Goal: Task Accomplishment & Management: Complete application form

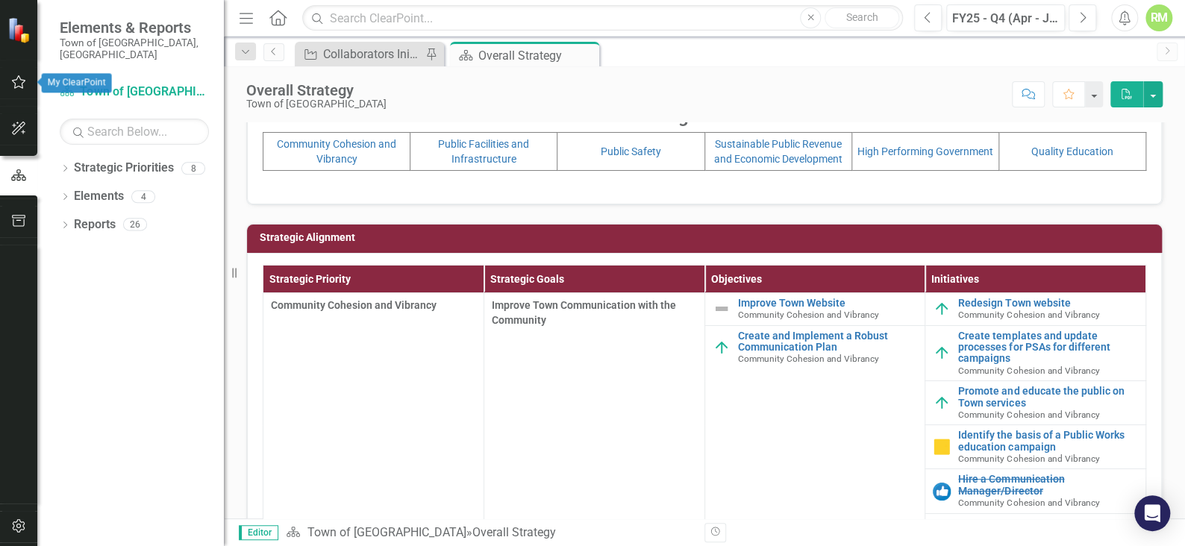
click at [19, 78] on icon "button" at bounding box center [19, 81] width 14 height 13
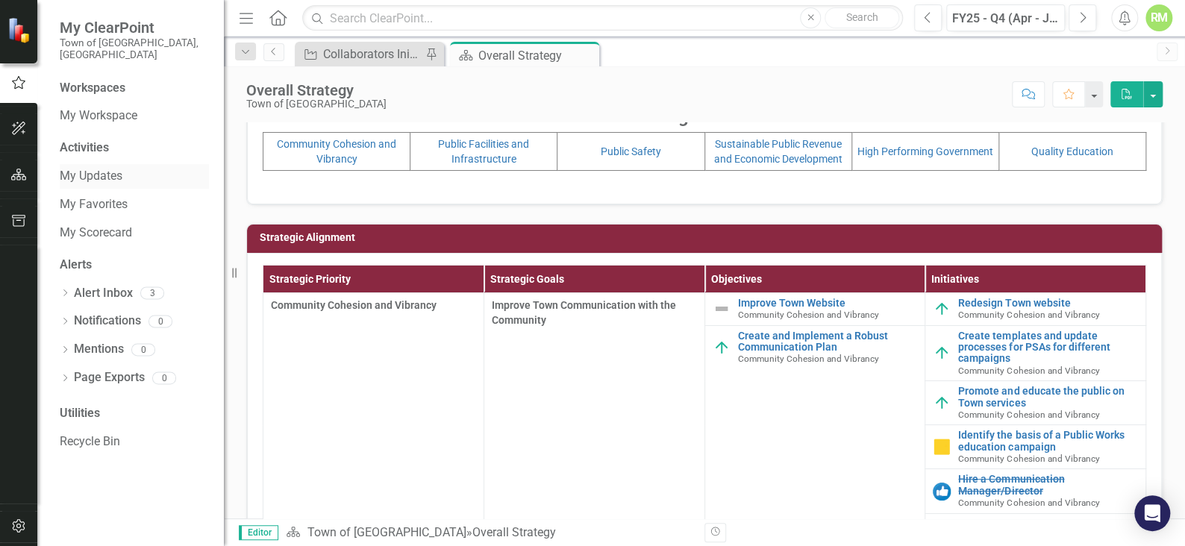
click at [113, 168] on link "My Updates" at bounding box center [134, 176] width 149 height 17
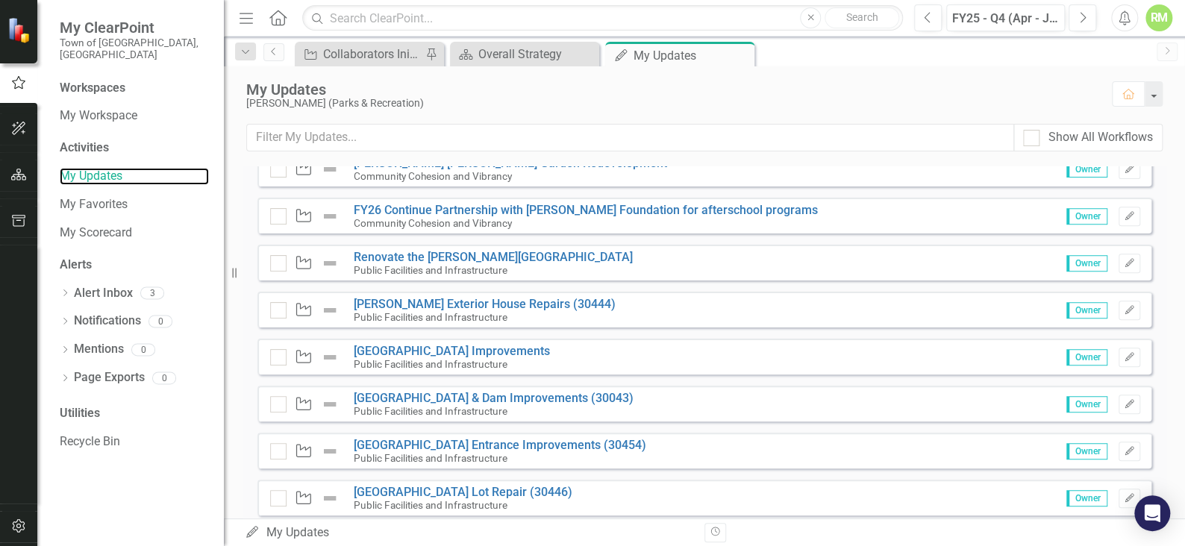
scroll to position [372, 0]
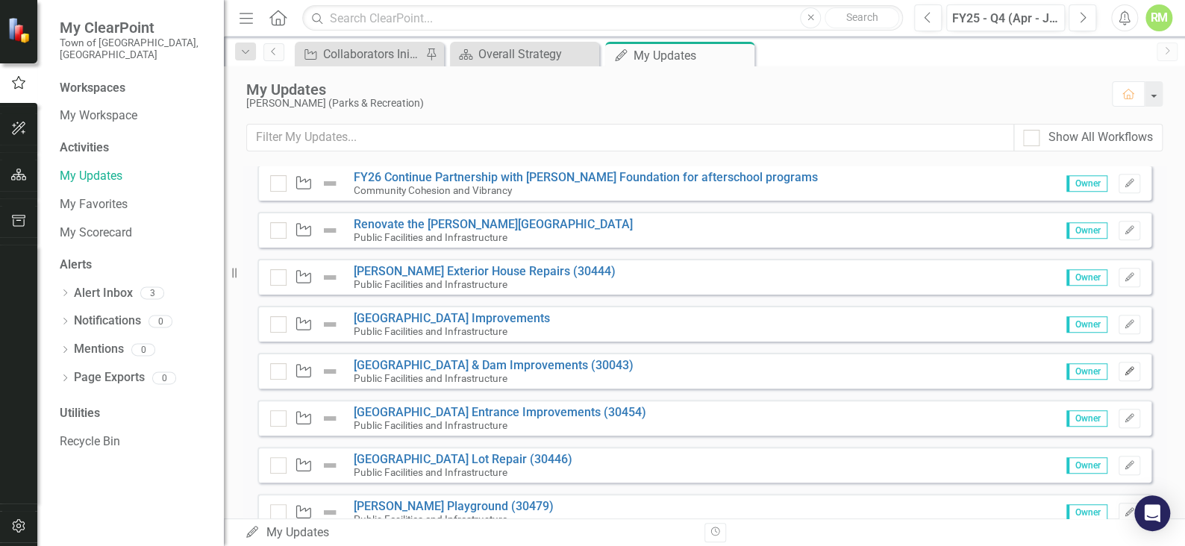
click at [1119, 362] on button "Edit" at bounding box center [1130, 371] width 22 height 19
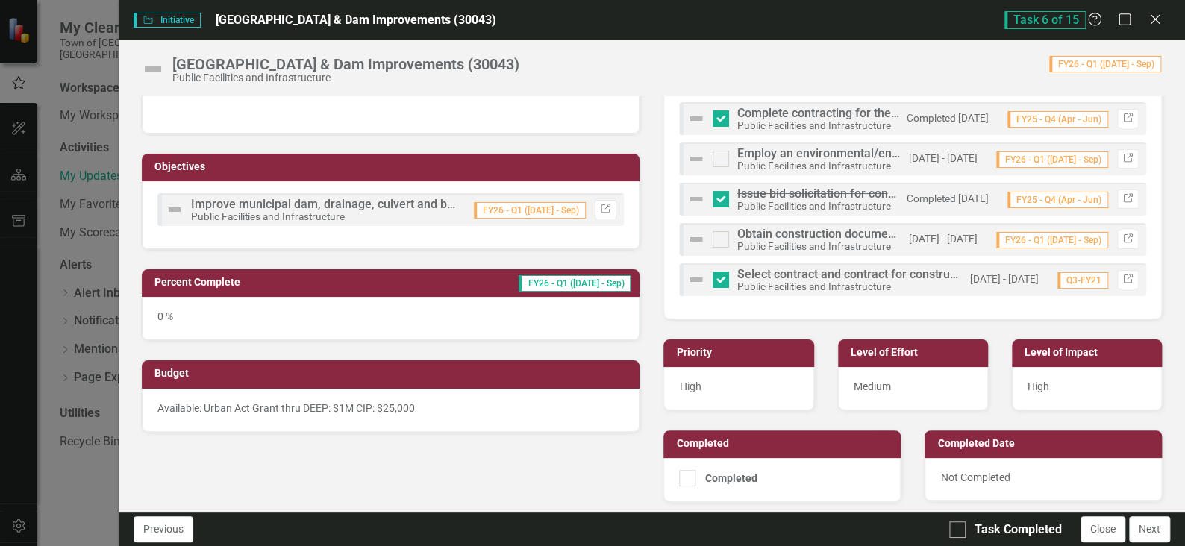
scroll to position [224, 0]
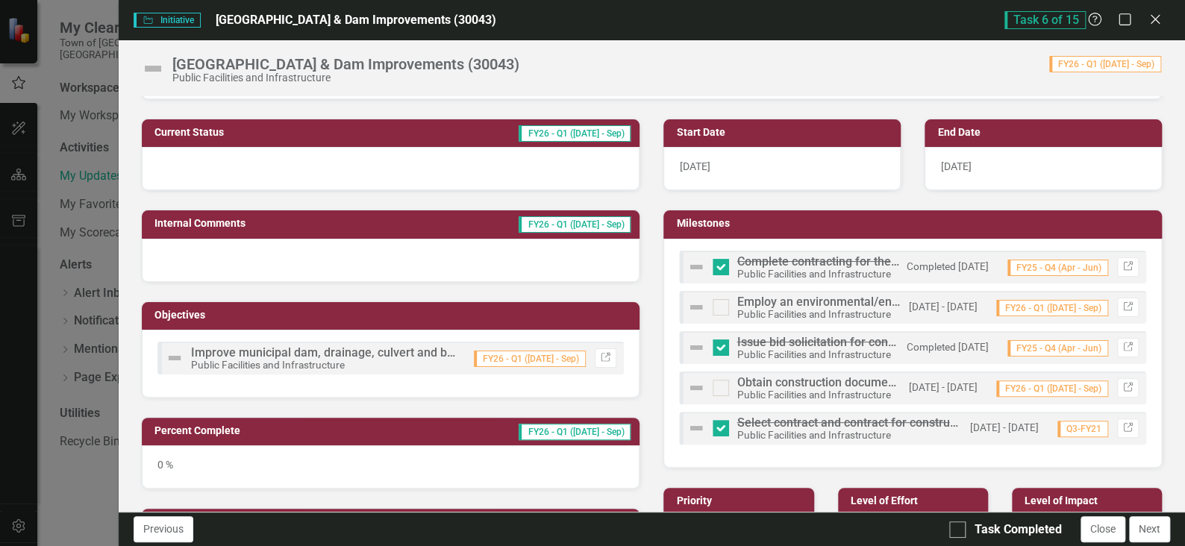
click at [593, 229] on span "FY26 - Q1 ([DATE] - Sep)" at bounding box center [575, 224] width 112 height 16
click at [573, 239] on div at bounding box center [391, 260] width 499 height 43
click at [444, 220] on td "FY26 - Q1 ([DATE] - Sep)" at bounding box center [499, 225] width 265 height 22
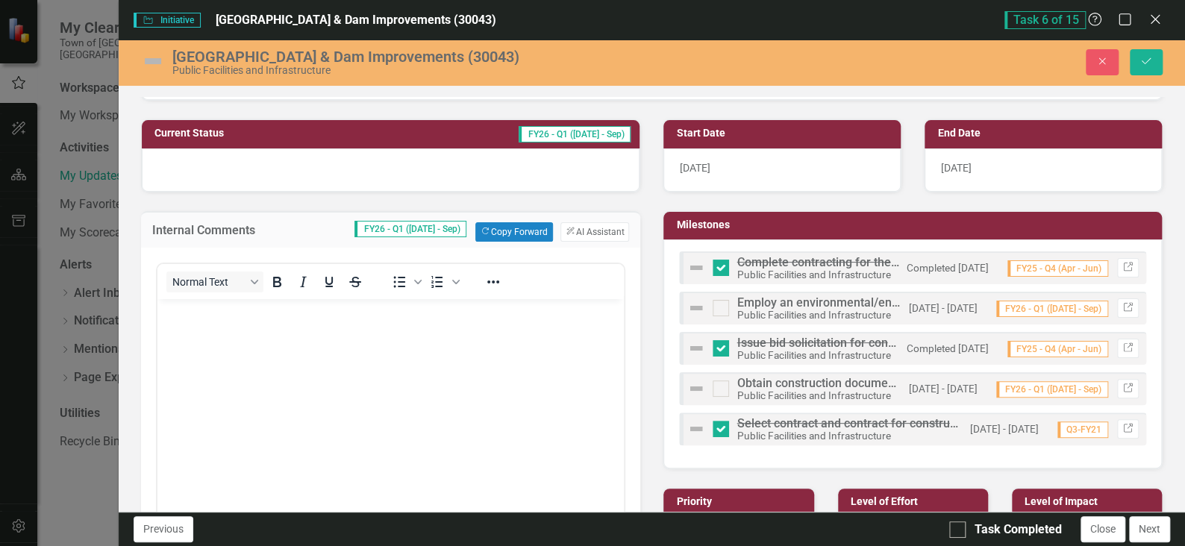
scroll to position [0, 0]
click at [496, 228] on button "Copy Forward Copy Forward" at bounding box center [513, 231] width 77 height 19
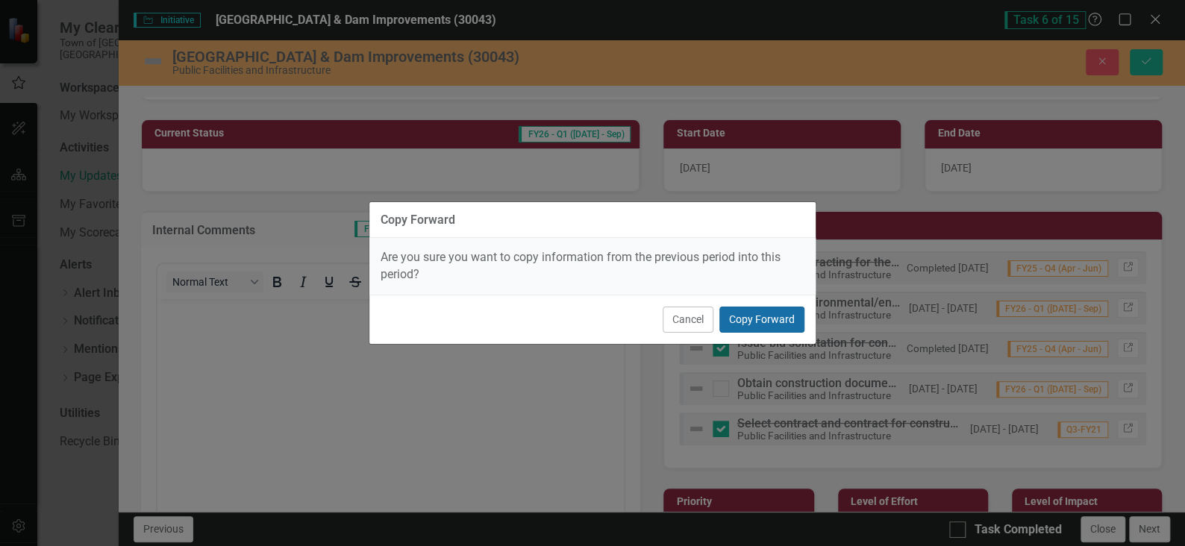
click at [767, 319] on button "Copy Forward" at bounding box center [762, 320] width 85 height 26
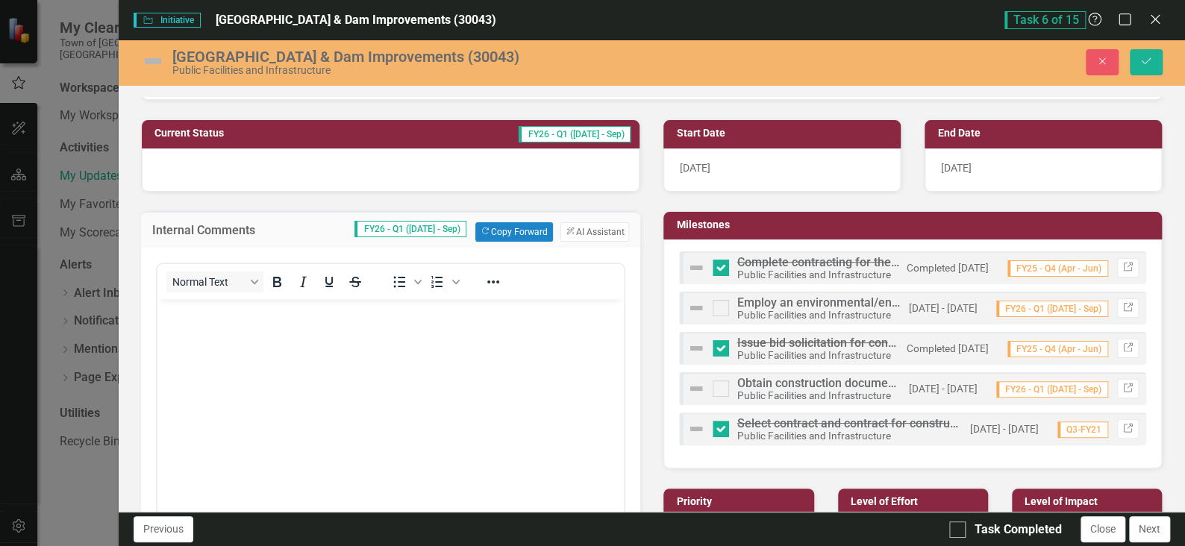
click at [229, 354] on body "Rich Text Area. Press ALT-0 for help." at bounding box center [390, 411] width 467 height 224
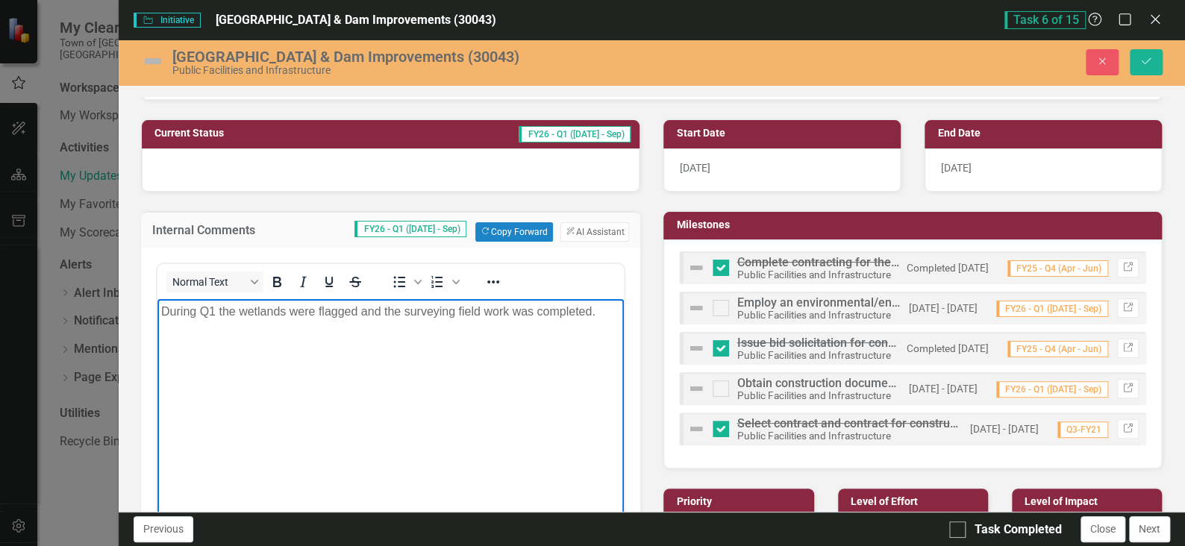
click at [605, 314] on p "During Q1 the wetlands were flagged and the surveying field work was completed." at bounding box center [390, 311] width 460 height 18
click at [321, 349] on p "Next phase of project is to" at bounding box center [390, 341] width 460 height 18
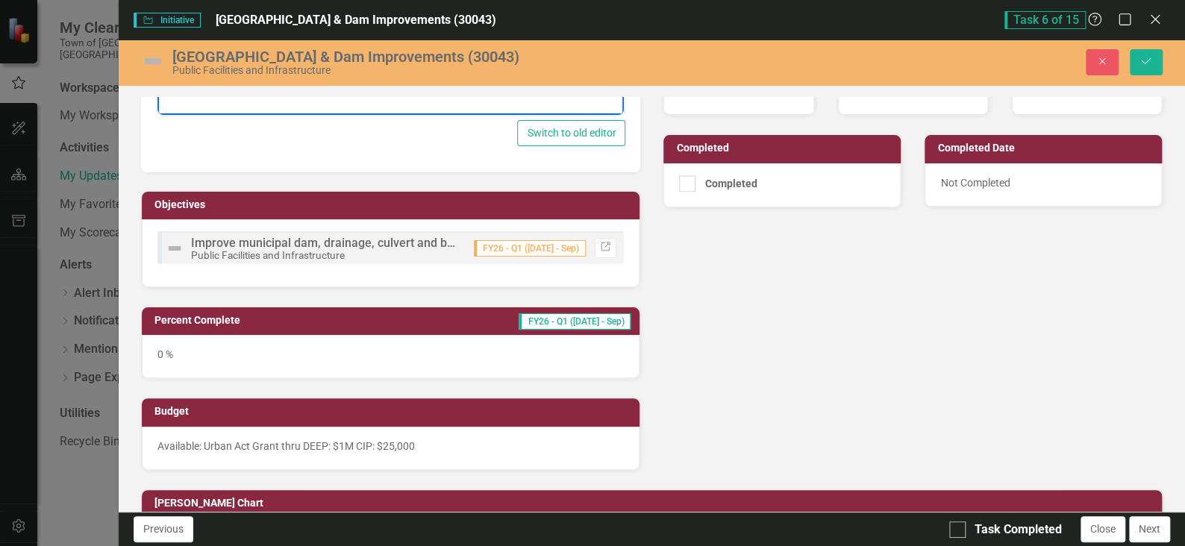
scroll to position [672, 0]
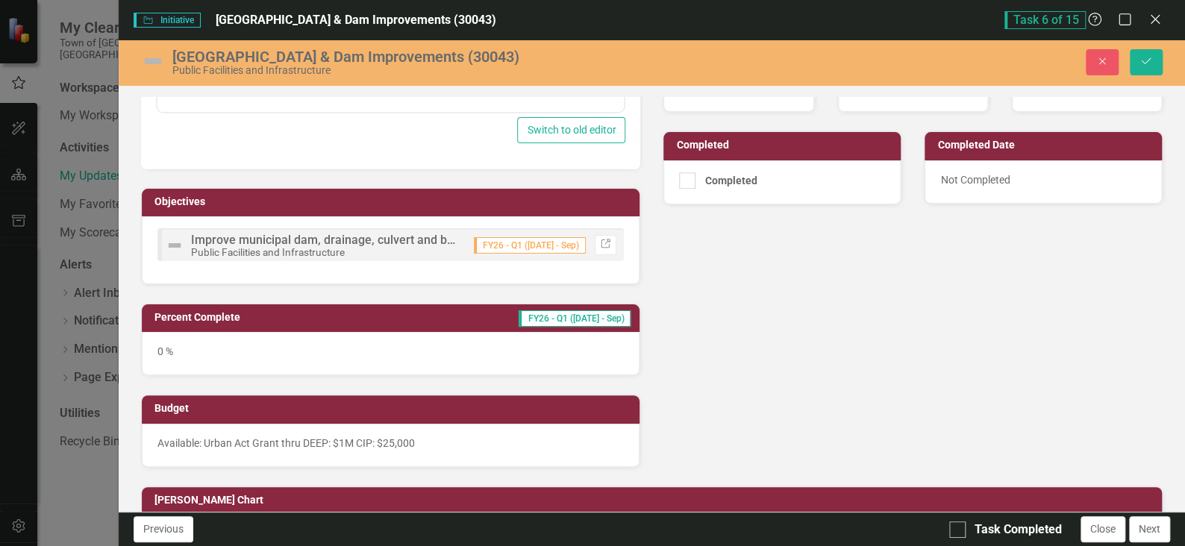
click at [213, 347] on div "0 %" at bounding box center [391, 353] width 499 height 43
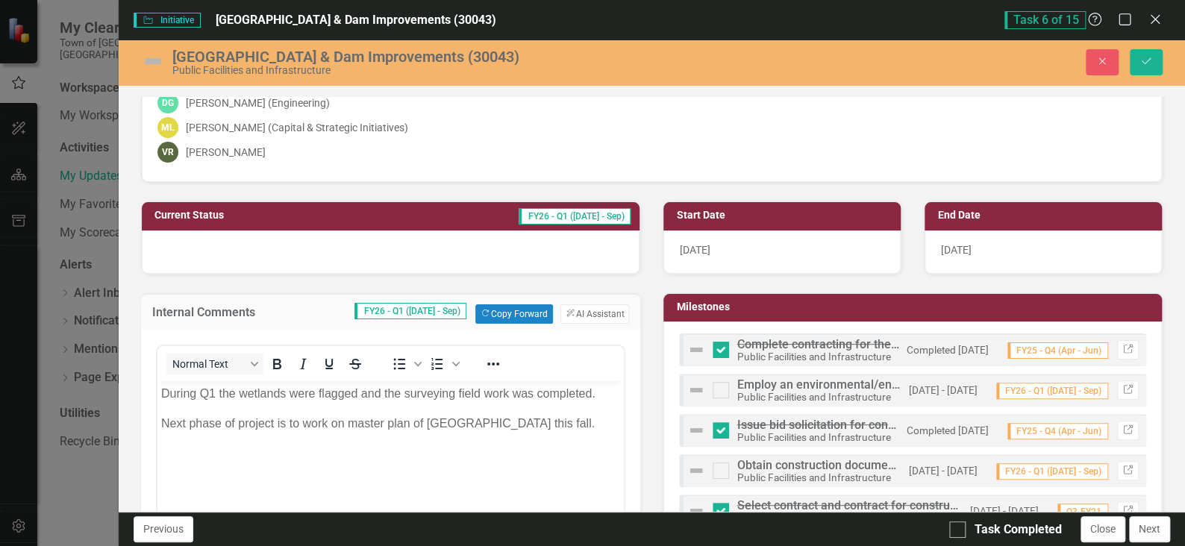
scroll to position [224, 0]
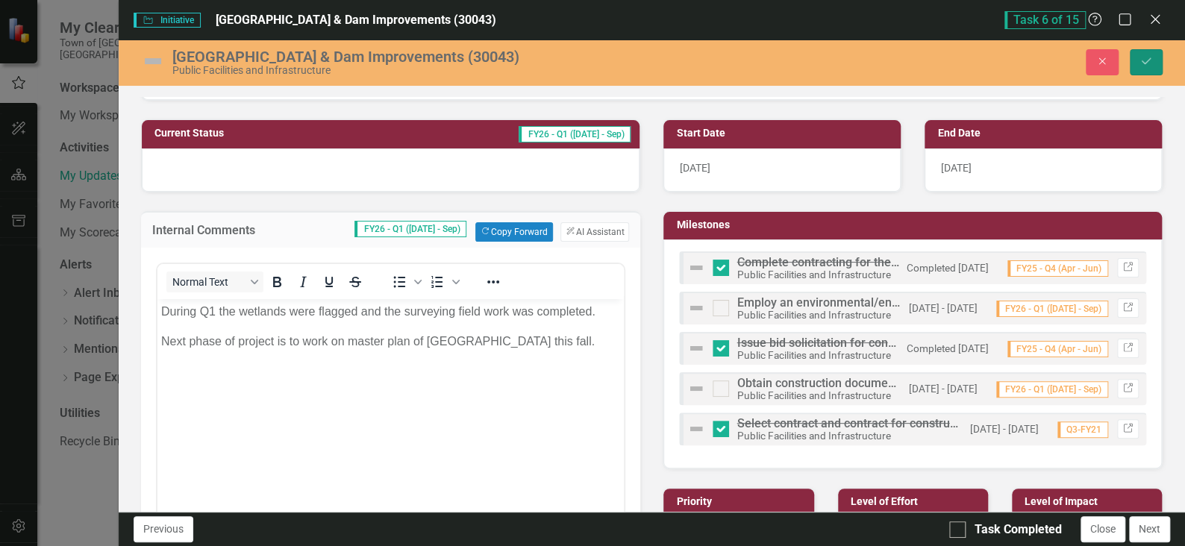
click at [1143, 55] on button "Save" at bounding box center [1146, 62] width 33 height 26
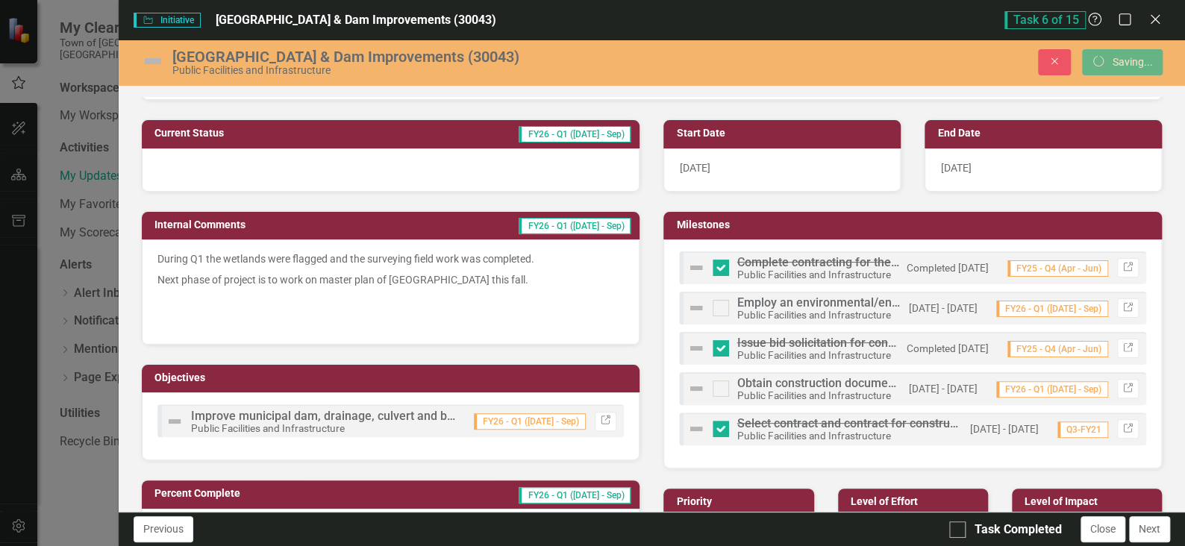
checkbox input "false"
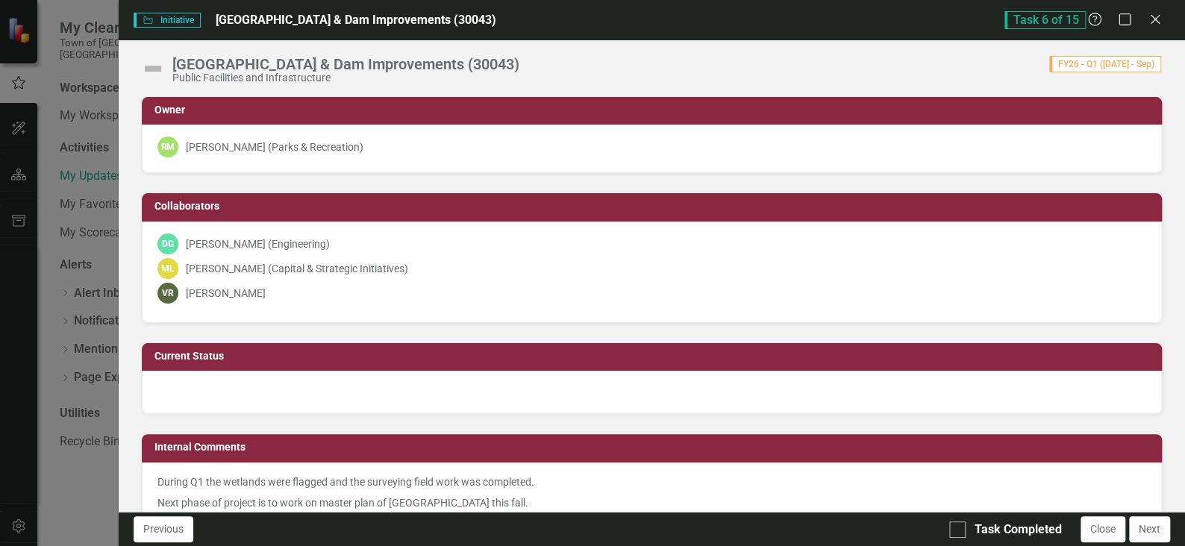
checkbox input "false"
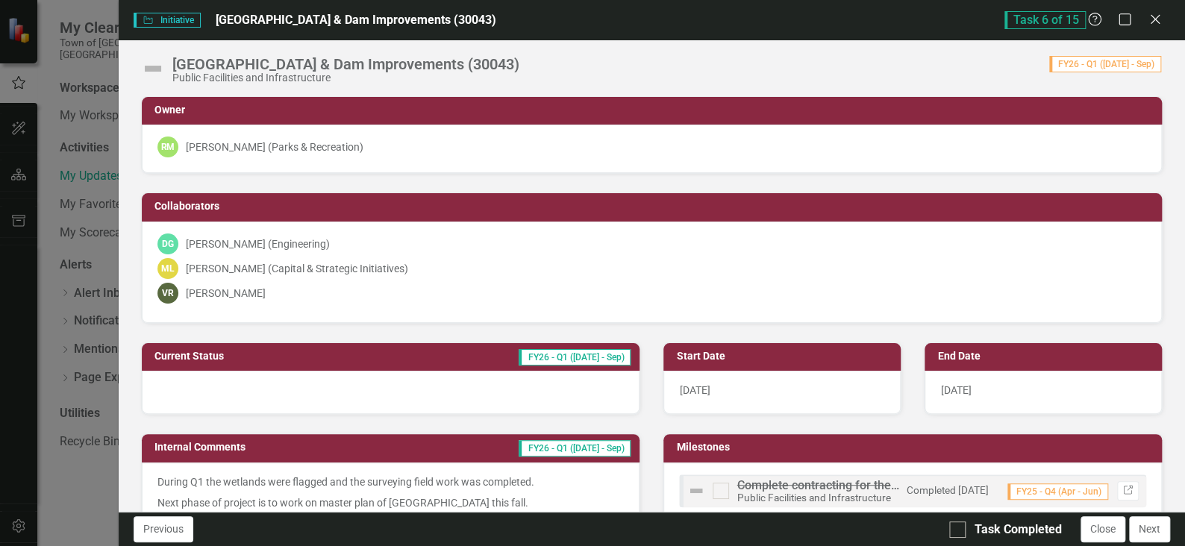
checkbox input "true"
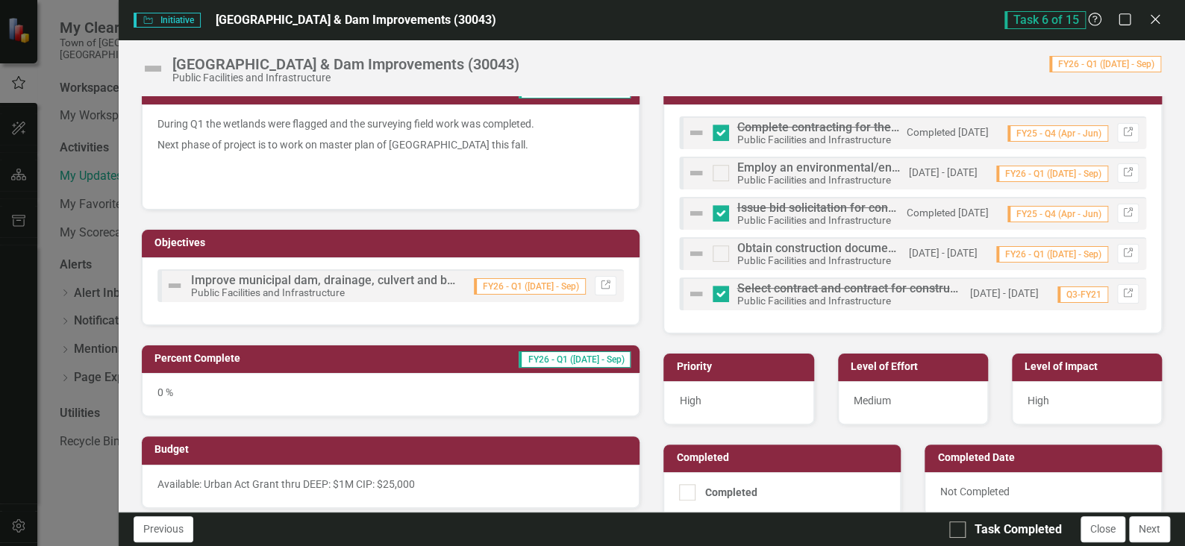
scroll to position [372, 0]
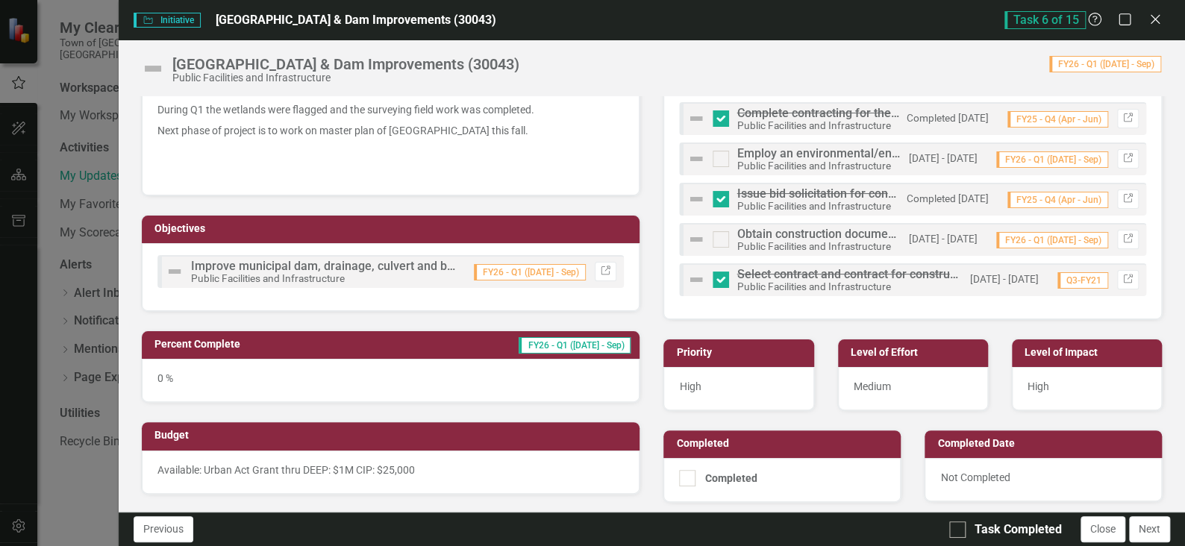
click at [316, 375] on div "0 %" at bounding box center [391, 380] width 499 height 43
click at [278, 343] on h3 "Percent Complete" at bounding box center [258, 344] width 206 height 11
click at [410, 352] on td "FY26 - Q1 ([DATE] - Sep)" at bounding box center [497, 346] width 272 height 22
click at [398, 367] on div "0 %" at bounding box center [391, 380] width 499 height 43
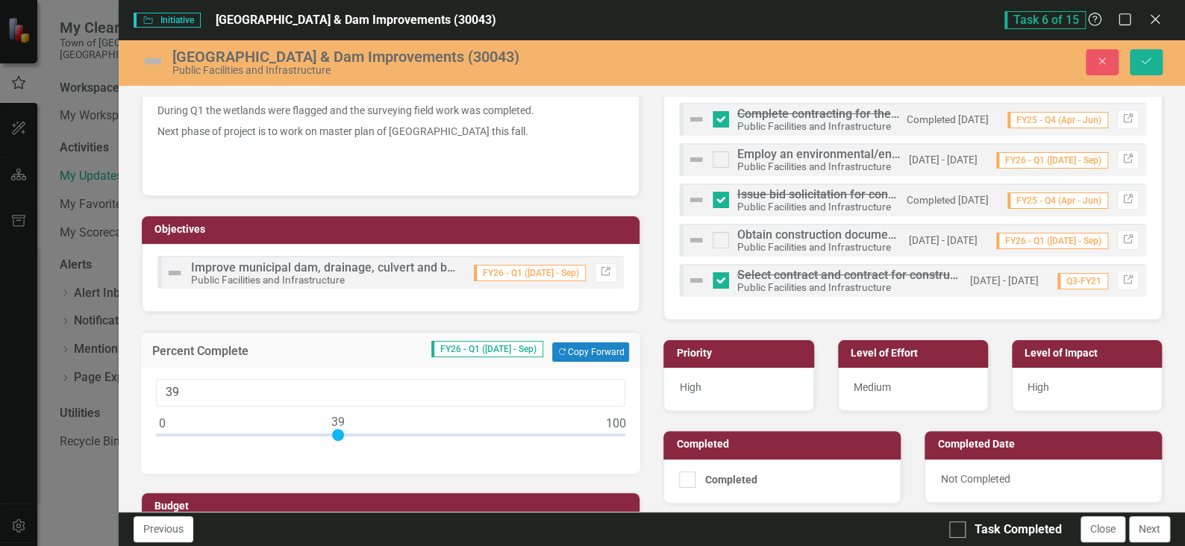
type input "40"
drag, startPoint x: 163, startPoint y: 431, endPoint x: 343, endPoint y: 445, distance: 179.6
click at [343, 445] on div "40" at bounding box center [391, 421] width 500 height 106
click at [1148, 58] on icon "Save" at bounding box center [1146, 61] width 13 height 10
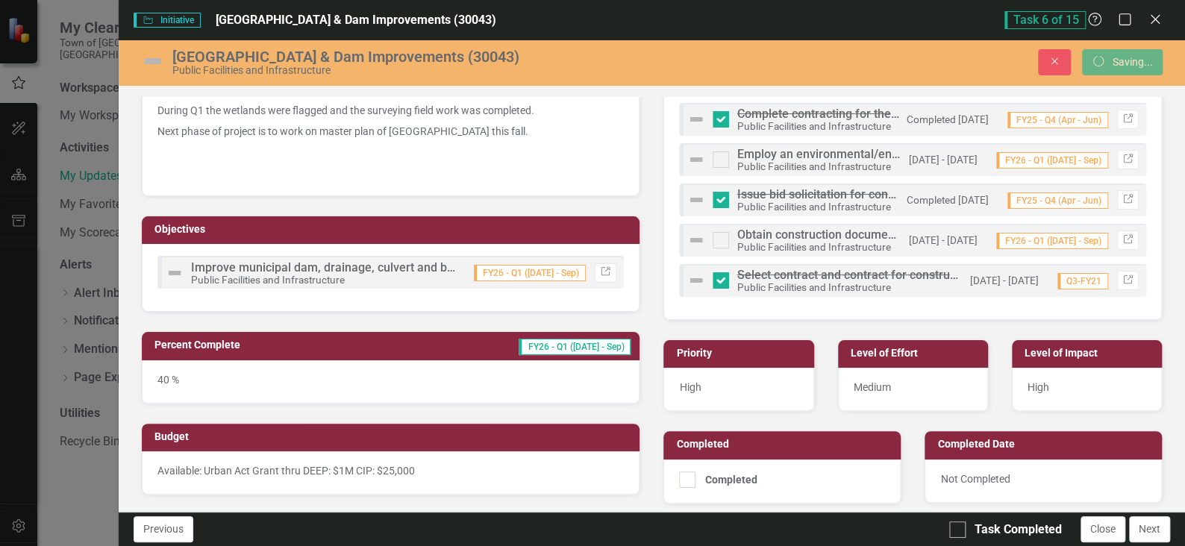
checkbox input "false"
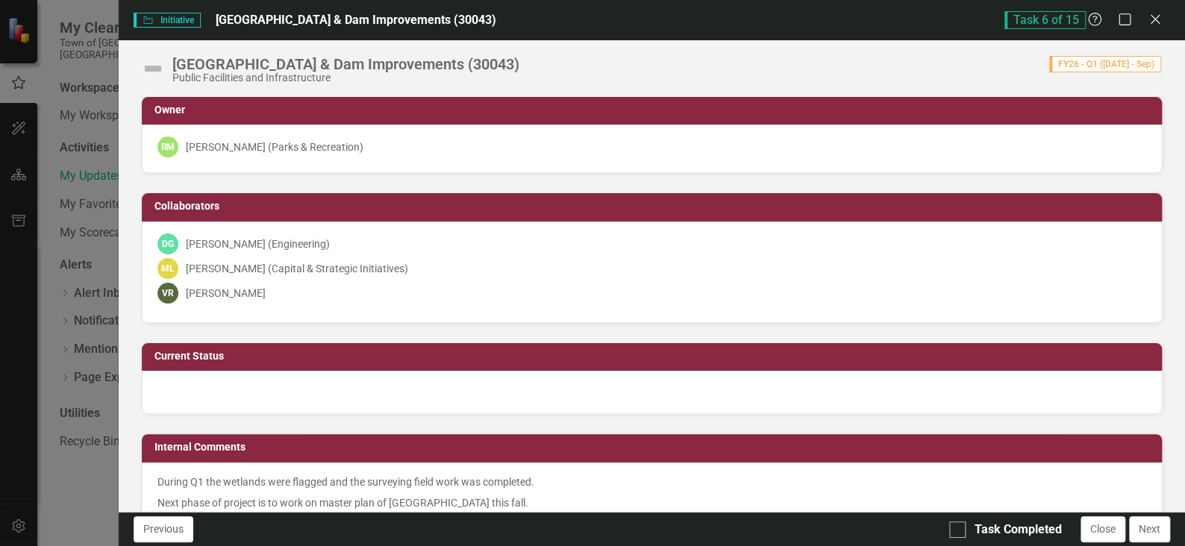
checkbox input "false"
checkbox input "true"
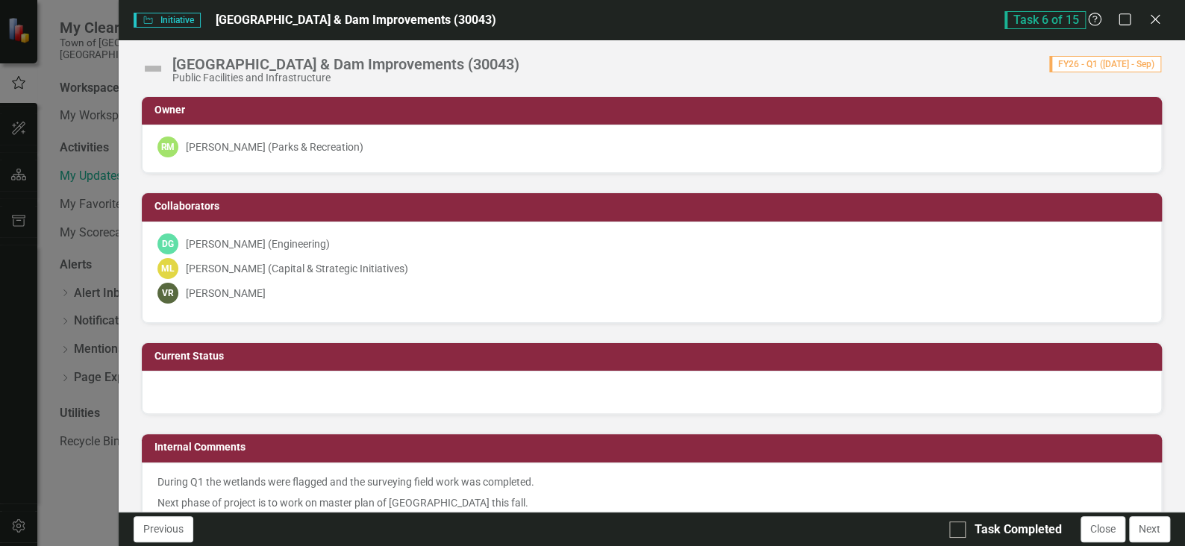
checkbox input "true"
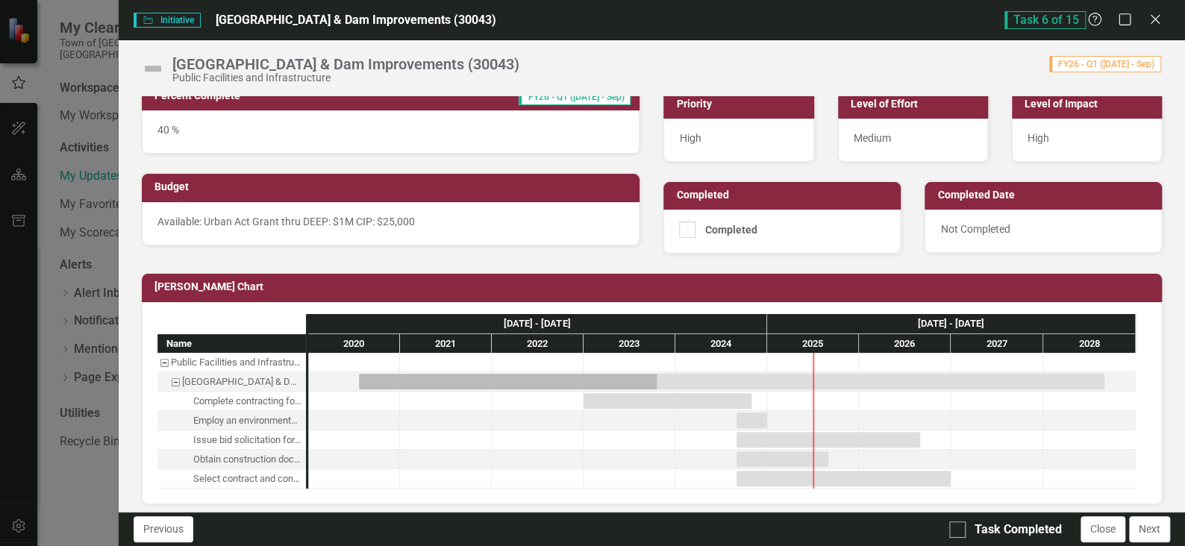
scroll to position [625, 0]
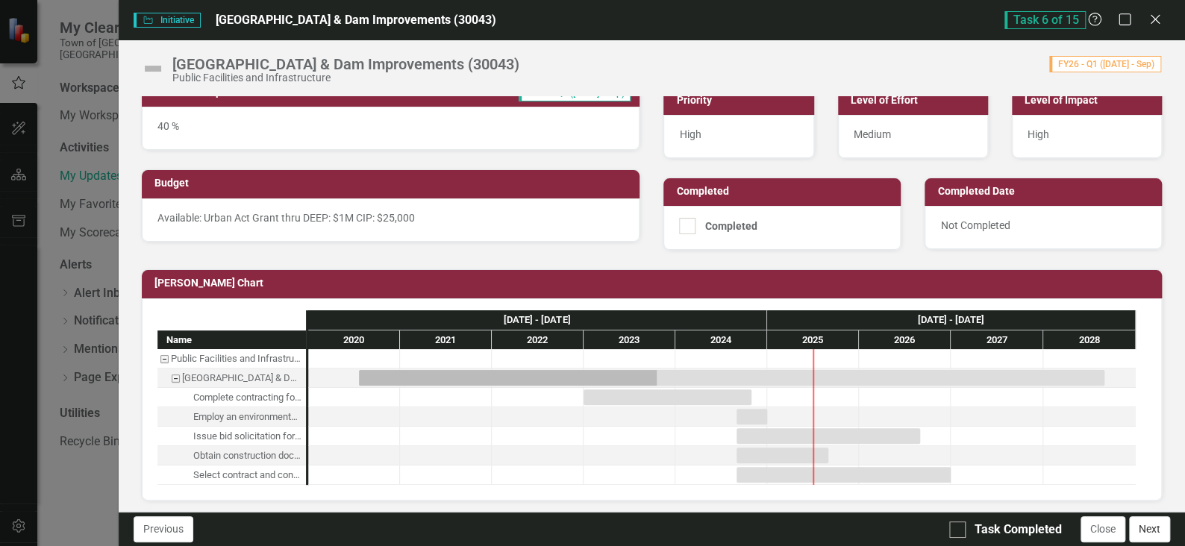
click at [1155, 526] on button "Next" at bounding box center [1149, 530] width 41 height 26
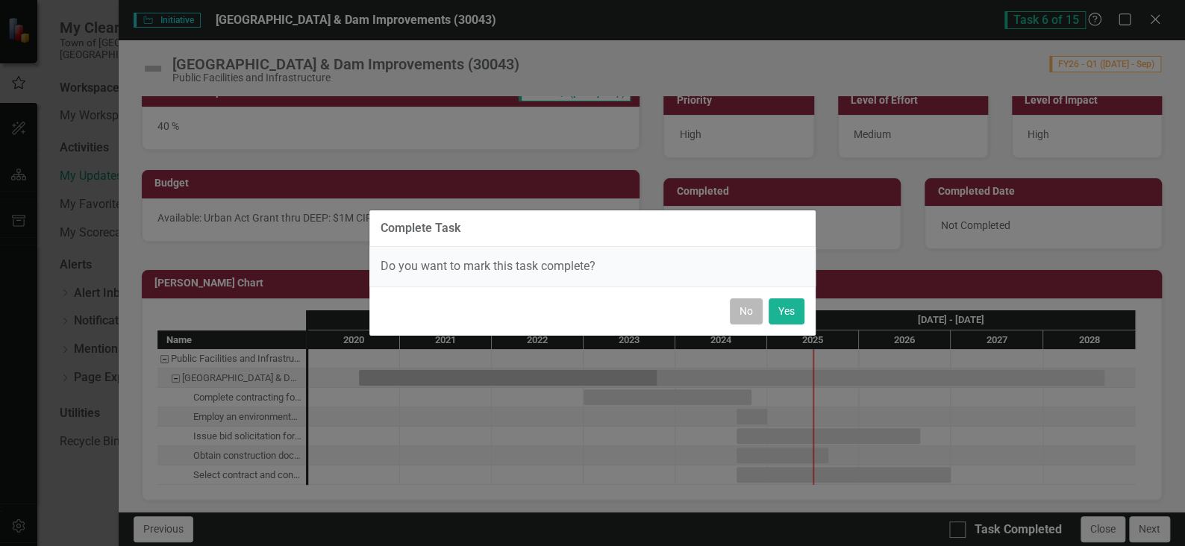
click at [750, 311] on button "No" at bounding box center [746, 312] width 33 height 26
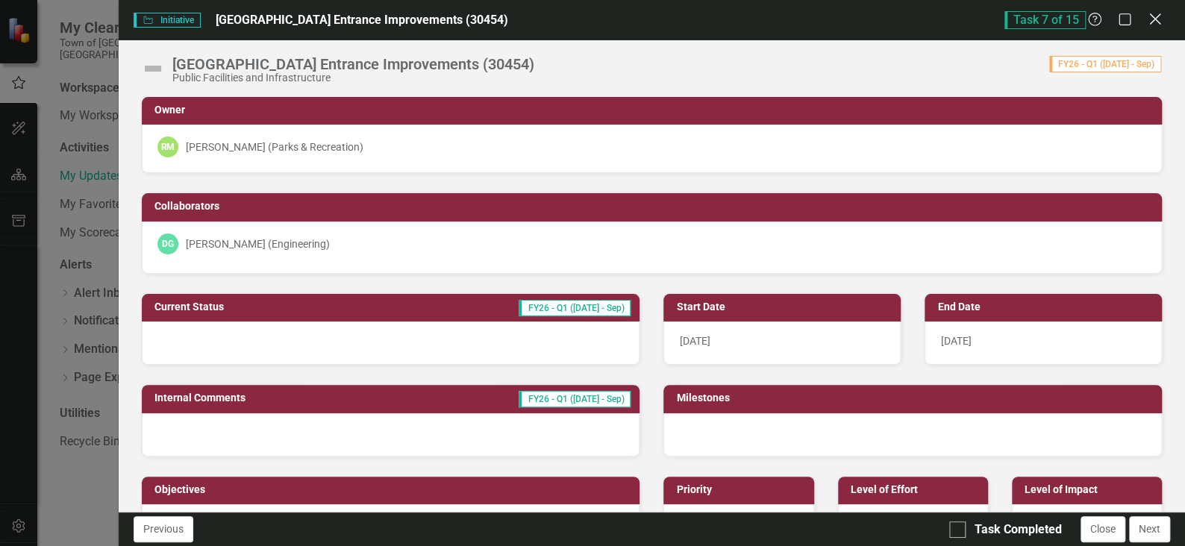
click at [1147, 16] on icon "Close" at bounding box center [1155, 19] width 19 height 14
